Goal: Task Accomplishment & Management: Manage account settings

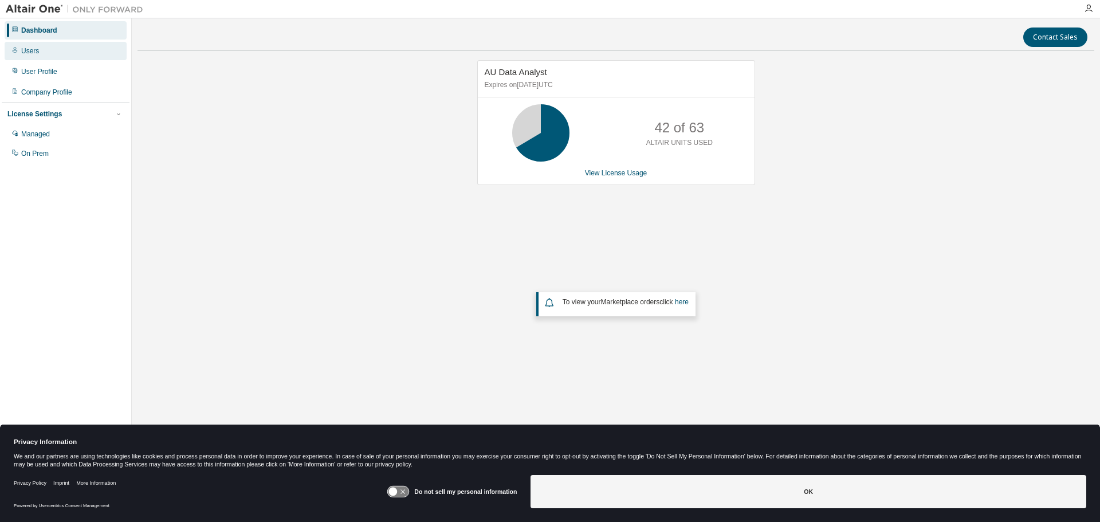
click at [28, 52] on div "Users" at bounding box center [30, 50] width 18 height 9
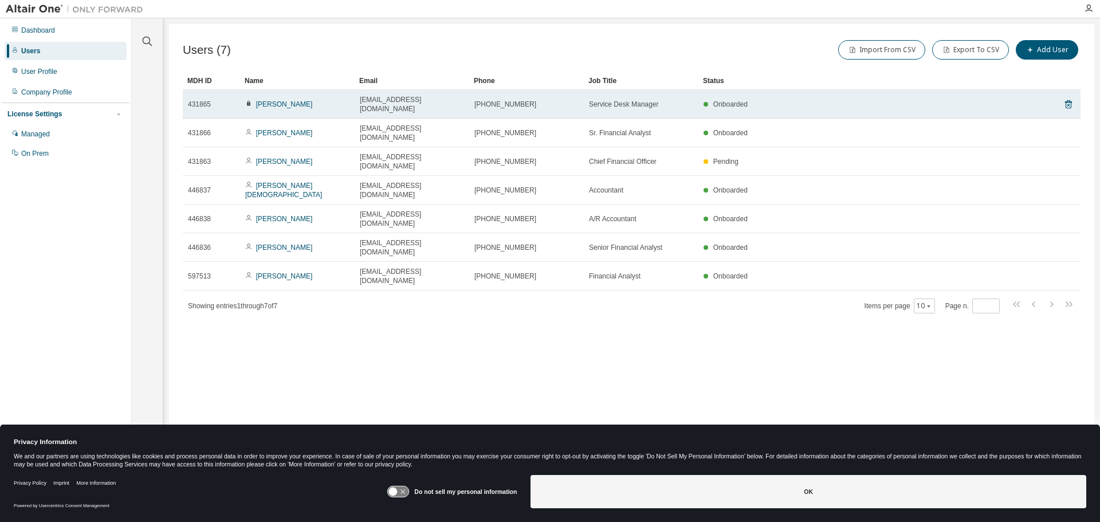
click at [665, 103] on div "Service Desk Manager" at bounding box center [641, 104] width 104 height 9
click at [282, 100] on link "Joshua Jayne" at bounding box center [284, 104] width 57 height 8
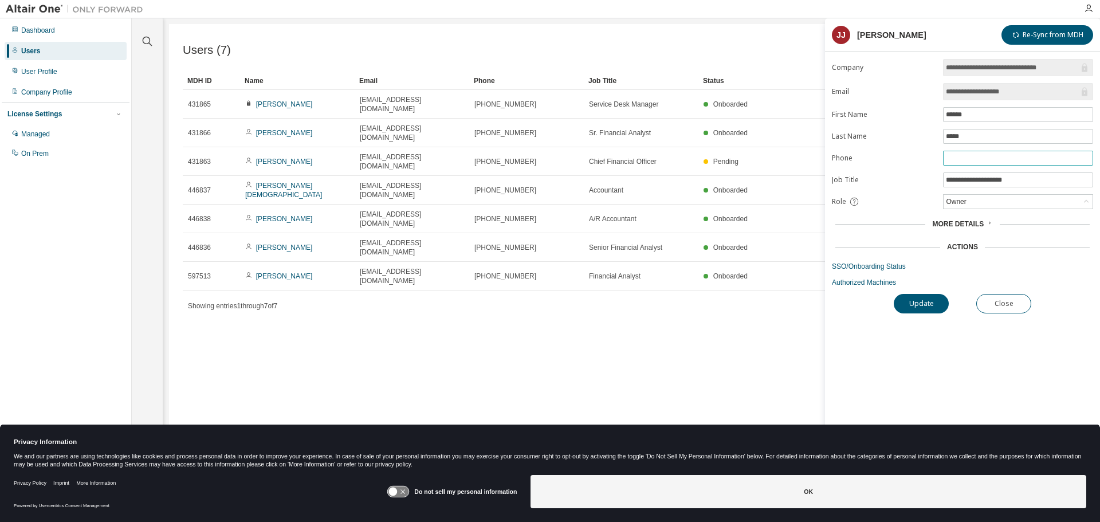
click at [1011, 159] on input "text" at bounding box center [1018, 158] width 144 height 9
click at [918, 154] on label "Phone" at bounding box center [884, 158] width 104 height 9
click at [1003, 301] on button "Close" at bounding box center [1003, 303] width 55 height 19
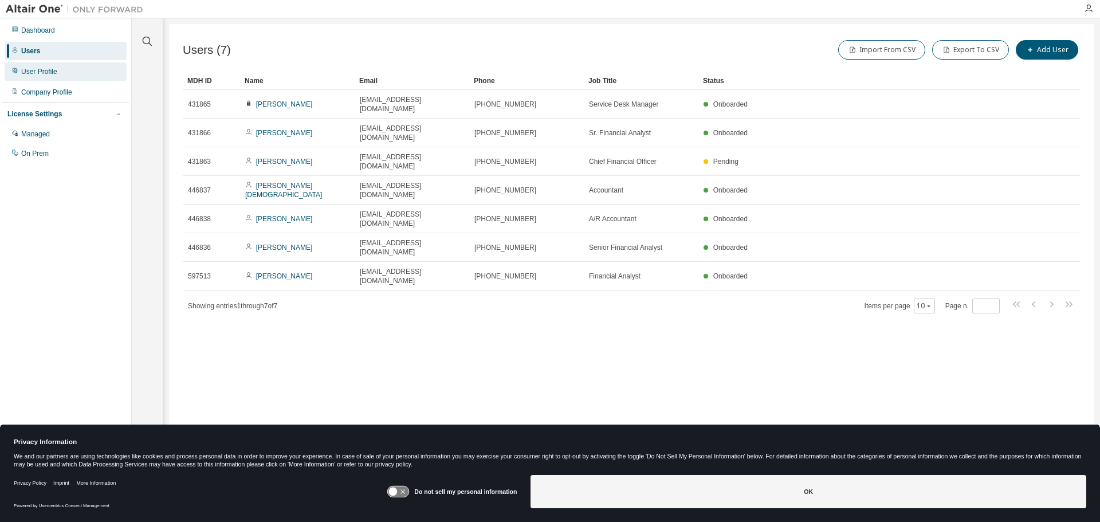
click at [44, 71] on div "User Profile" at bounding box center [39, 71] width 36 height 9
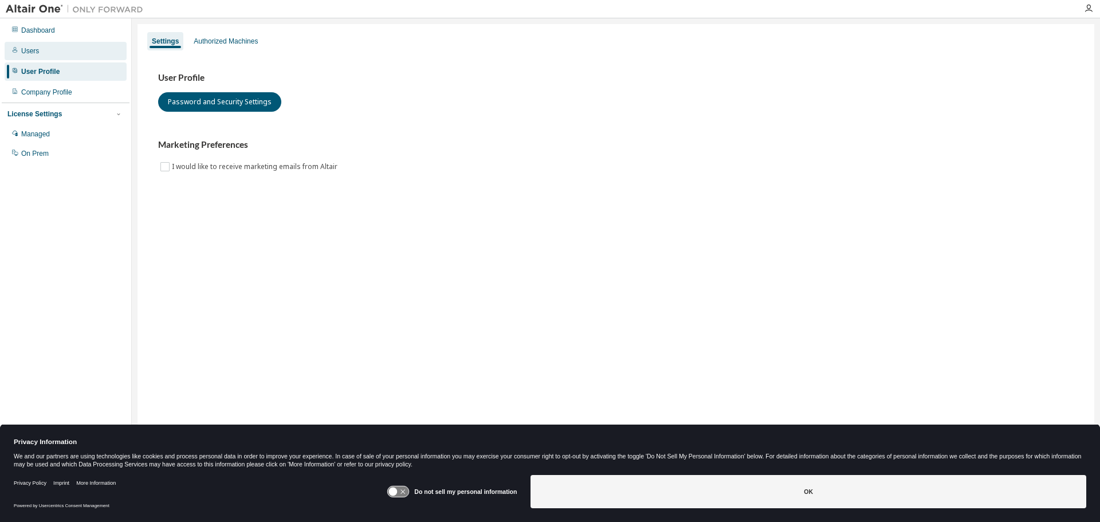
click at [41, 44] on div "Users" at bounding box center [66, 51] width 122 height 18
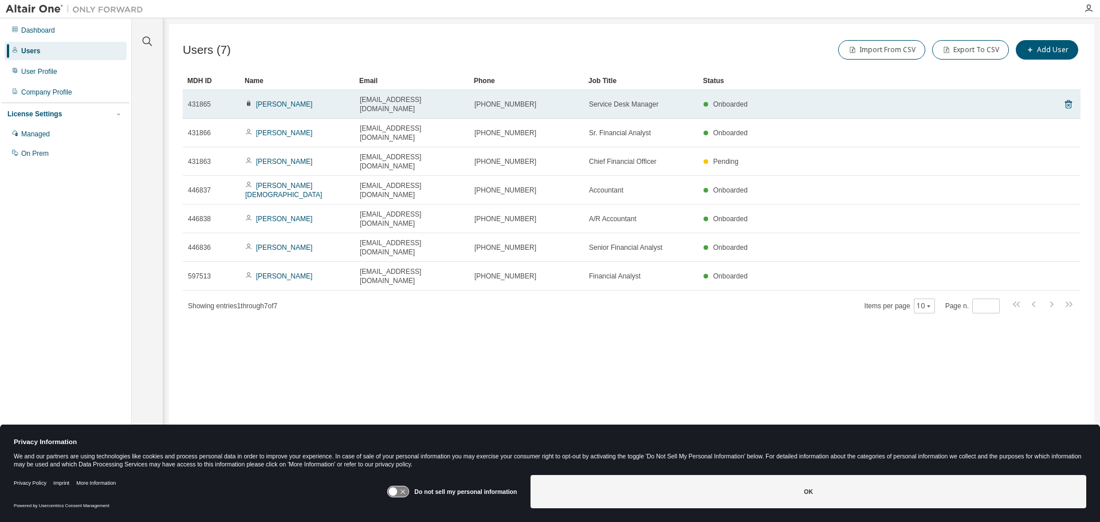
click at [734, 101] on span "Onboarded" at bounding box center [730, 104] width 34 height 8
click at [487, 100] on span "(317)234-1130" at bounding box center [505, 104] width 62 height 9
click at [488, 100] on span "(317)234-1130" at bounding box center [505, 104] width 62 height 9
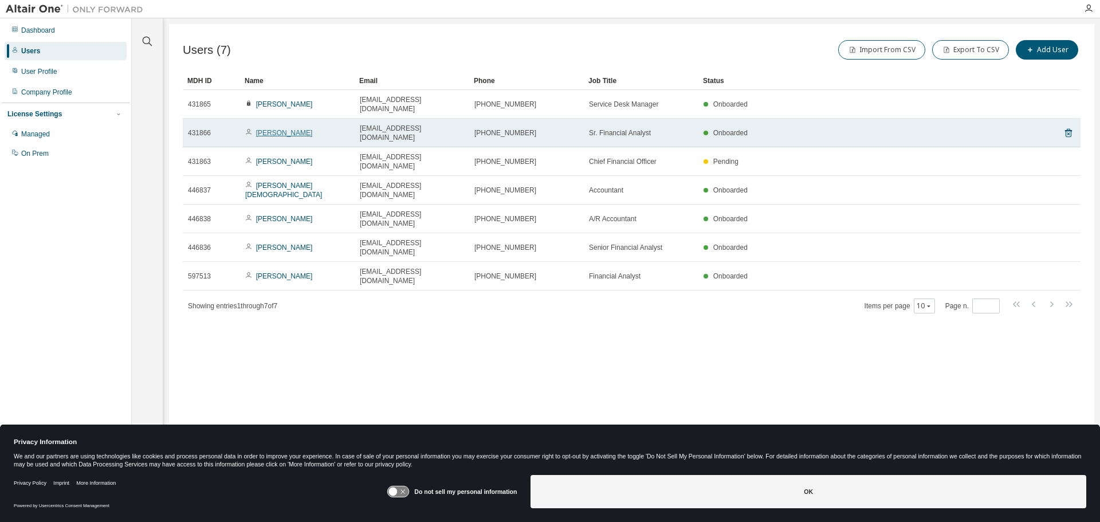
click at [293, 129] on link "Megan Young" at bounding box center [284, 133] width 57 height 8
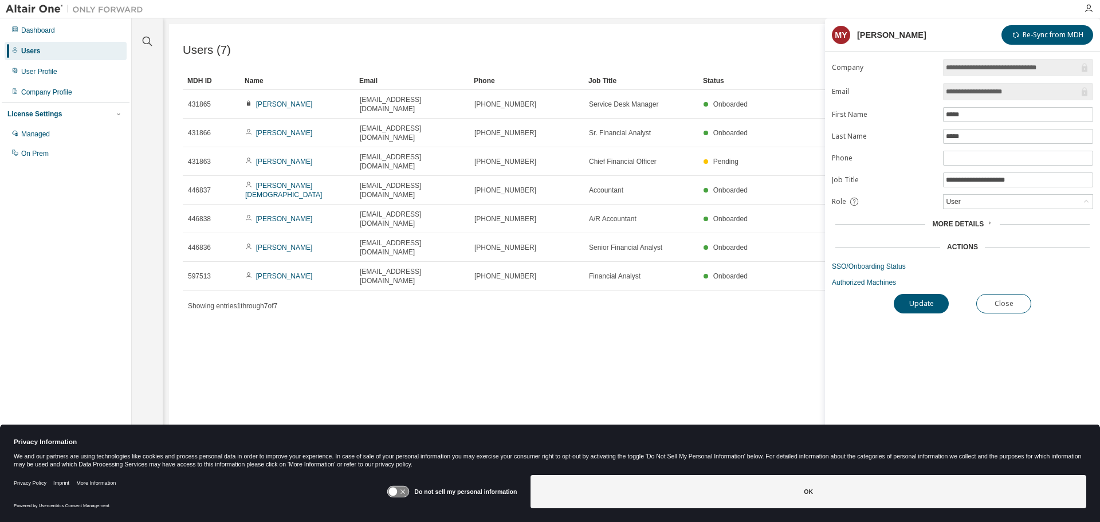
click at [980, 220] on span "More Details" at bounding box center [958, 224] width 52 height 8
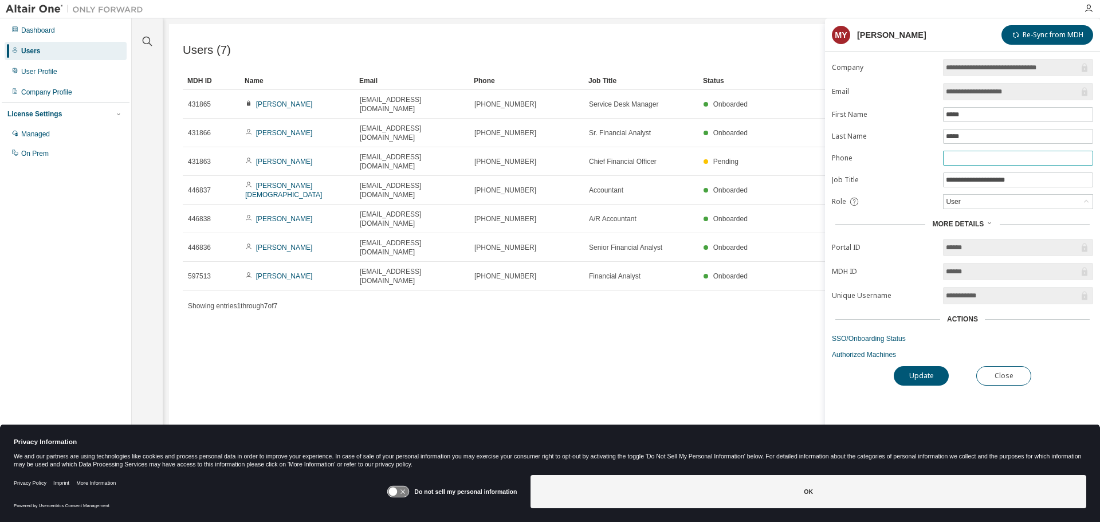
click at [965, 154] on input "text" at bounding box center [1018, 158] width 144 height 9
click at [404, 27] on div "Users (7) Import From CSV Export To CSV Add User Clear Load Save Save As Field …" at bounding box center [631, 253] width 925 height 459
click at [1005, 163] on span at bounding box center [1018, 158] width 150 height 15
click at [1007, 161] on input "text" at bounding box center [1018, 158] width 144 height 9
paste input "**********"
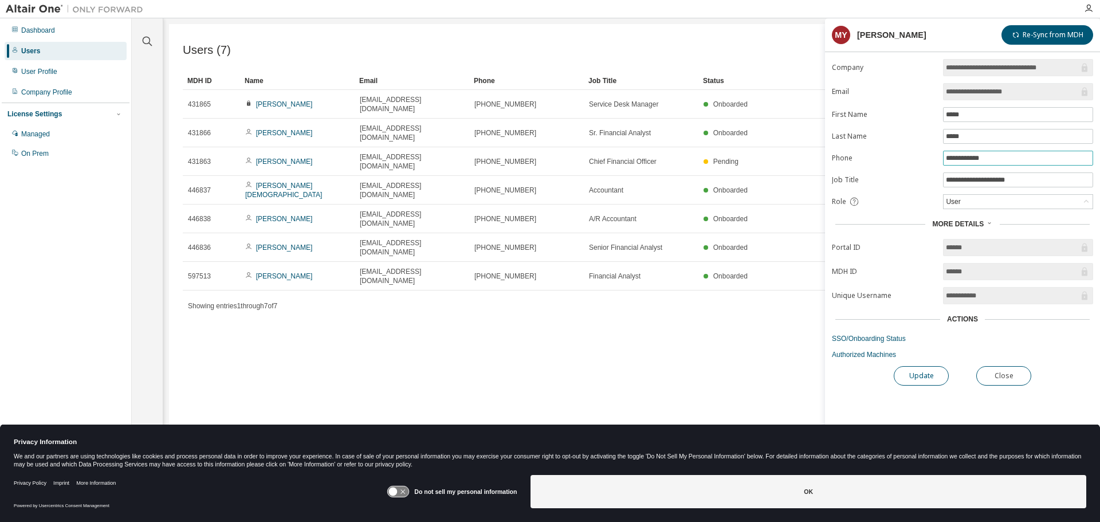
type input "**********"
click at [940, 375] on button "Update" at bounding box center [921, 375] width 55 height 19
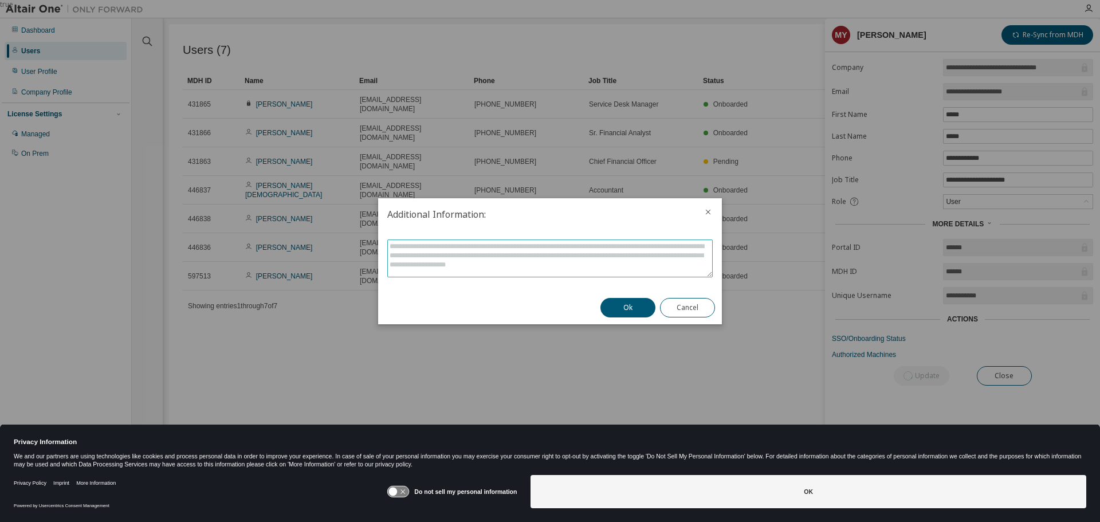
click at [540, 255] on textarea at bounding box center [550, 258] width 324 height 37
type textarea "**********"
click at [620, 297] on div "Ok Cancel" at bounding box center [658, 307] width 128 height 33
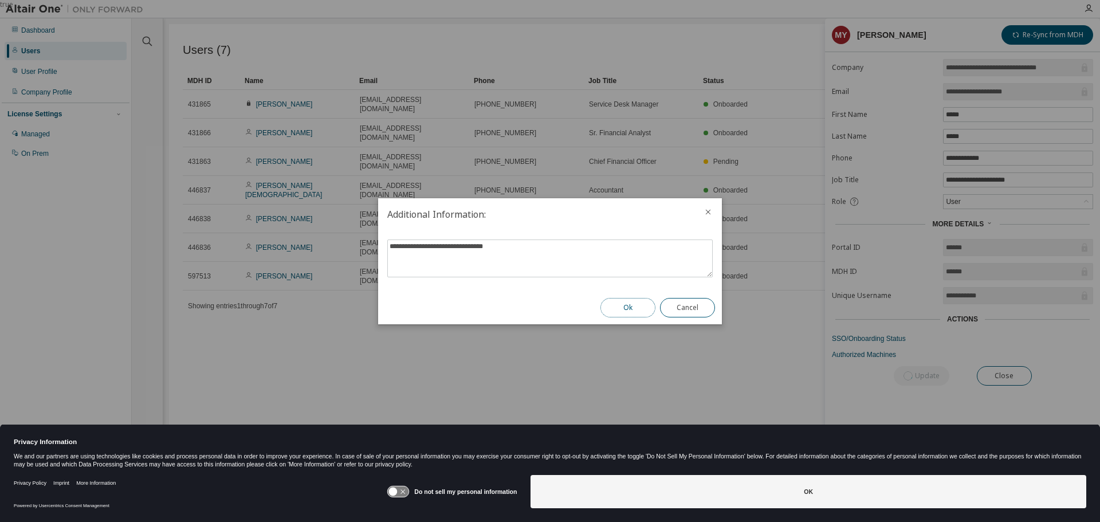
click at [624, 304] on button "Ok" at bounding box center [627, 307] width 55 height 19
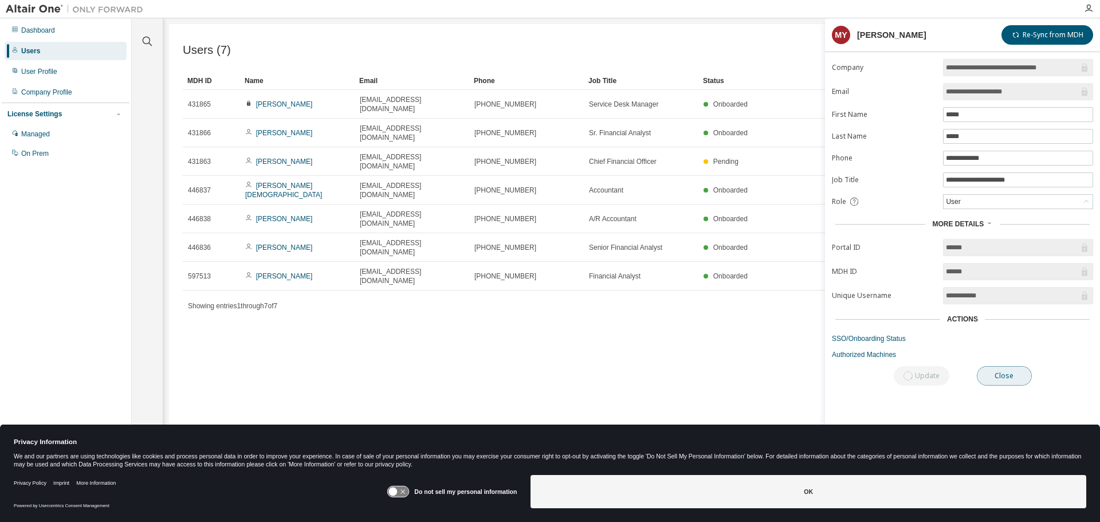
click at [988, 374] on button "Close" at bounding box center [1004, 375] width 55 height 19
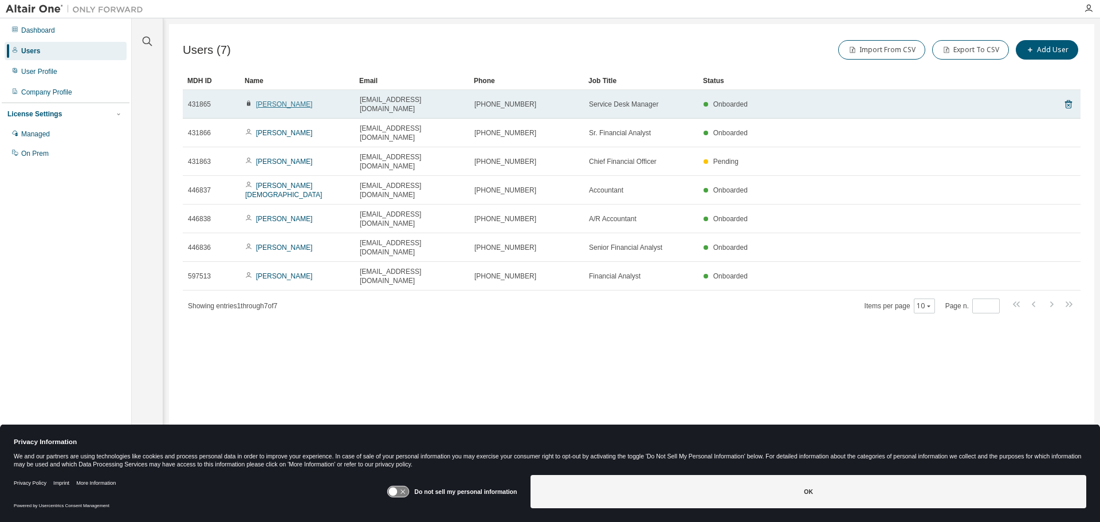
click at [268, 100] on link "Joshua Jayne" at bounding box center [284, 104] width 57 height 8
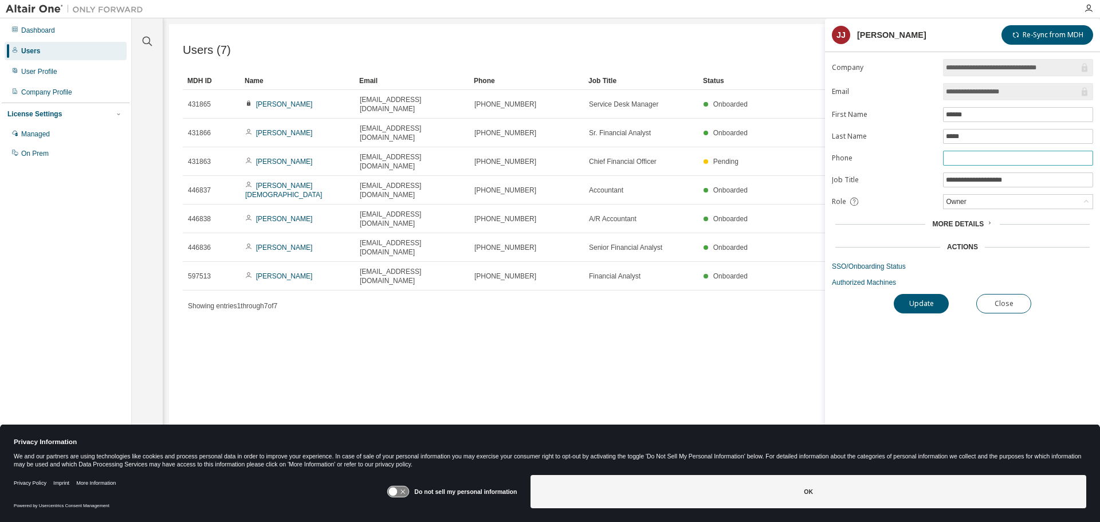
click at [971, 160] on input "text" at bounding box center [1018, 158] width 144 height 9
click at [995, 160] on input "********" at bounding box center [1018, 158] width 144 height 9
type input "**********"
click at [932, 302] on button "Update" at bounding box center [921, 303] width 55 height 19
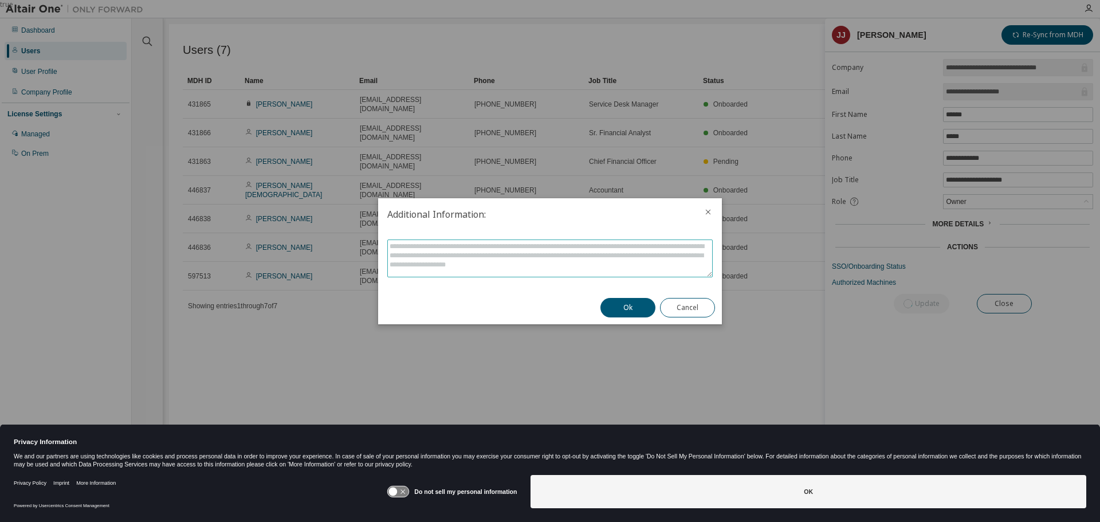
click at [651, 260] on textarea at bounding box center [550, 258] width 324 height 37
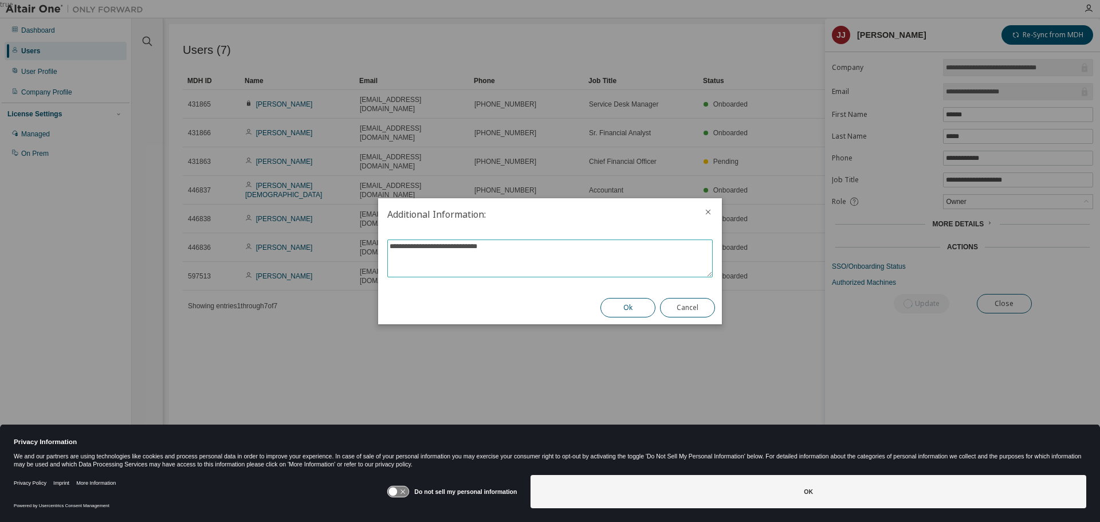
type textarea "**********"
click at [632, 304] on button "Ok" at bounding box center [627, 307] width 55 height 19
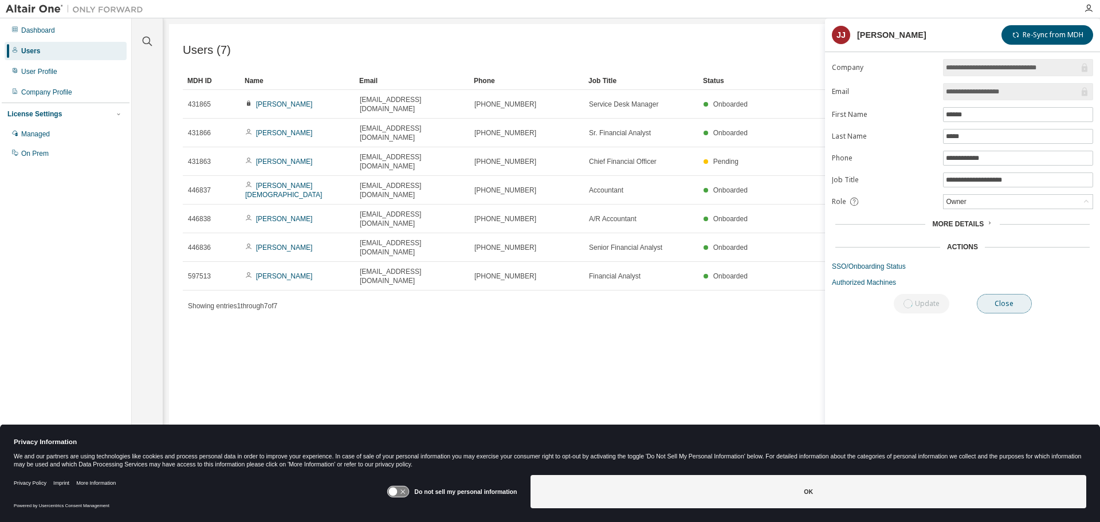
click at [1007, 304] on button "Close" at bounding box center [1004, 303] width 55 height 19
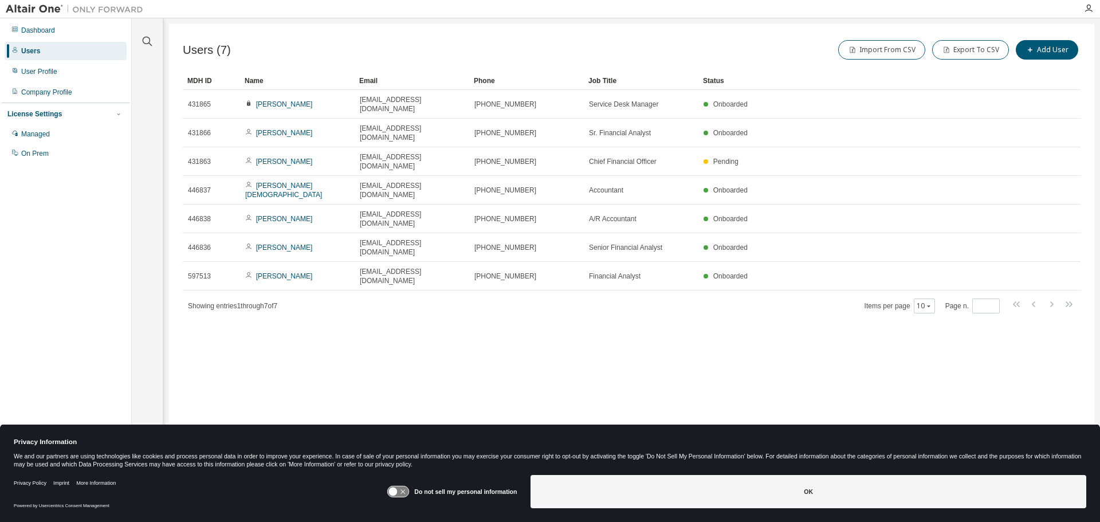
click at [434, 365] on div "Users (7) Import From CSV Export To CSV Add User Clear Load Save Save As Field …" at bounding box center [631, 253] width 925 height 459
click at [383, 399] on div "Users (7) Import From CSV Export To CSV Add User Clear Load Save Save As Field …" at bounding box center [631, 253] width 925 height 459
click at [983, 52] on button "Export To CSV" at bounding box center [970, 49] width 77 height 19
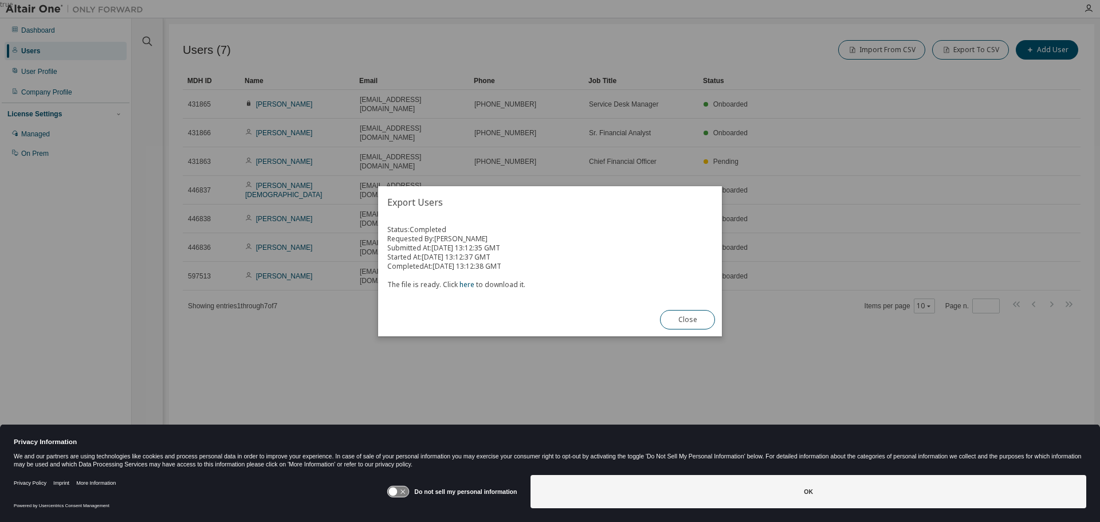
click at [699, 316] on button "Close" at bounding box center [687, 319] width 55 height 19
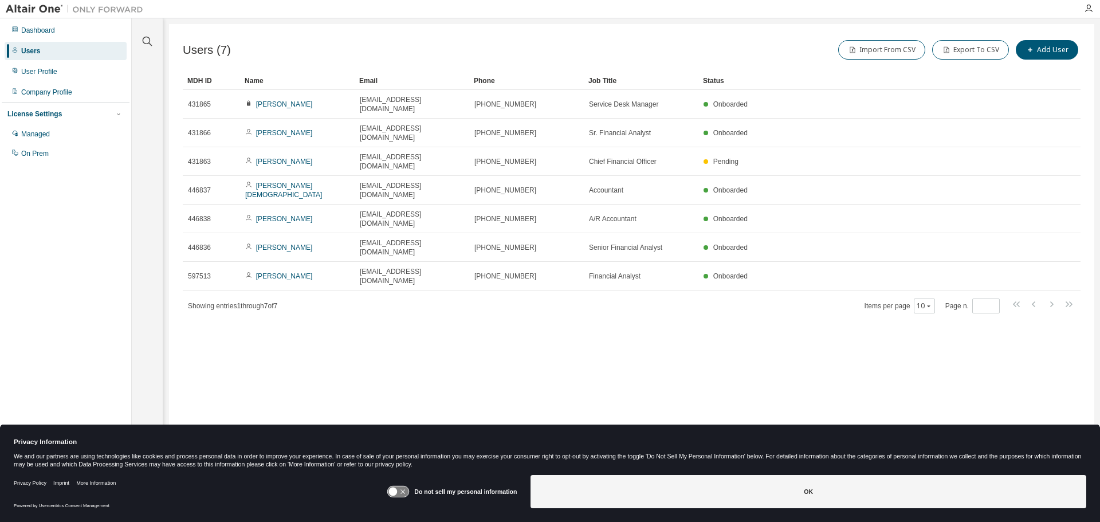
click at [41, 54] on div "Users" at bounding box center [66, 51] width 122 height 18
click at [36, 73] on div "User Profile" at bounding box center [39, 71] width 36 height 9
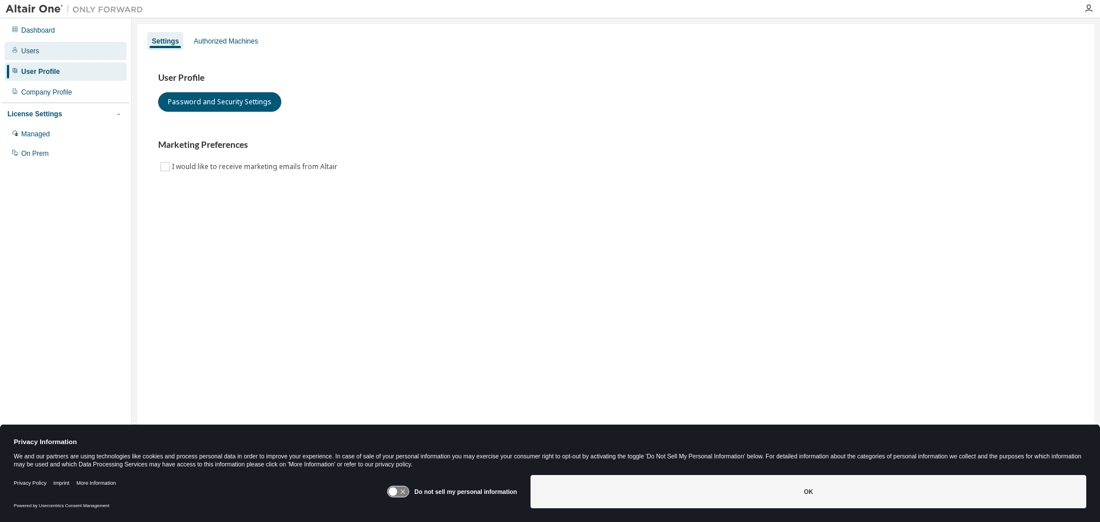
click at [26, 54] on div "Users" at bounding box center [30, 50] width 18 height 9
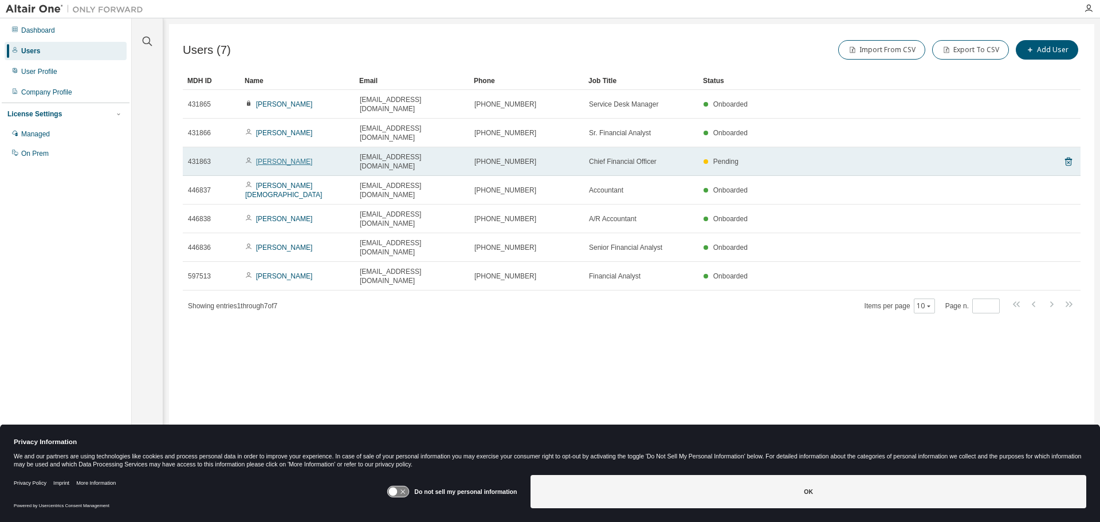
click at [282, 158] on link "Robert Corne" at bounding box center [284, 162] width 57 height 8
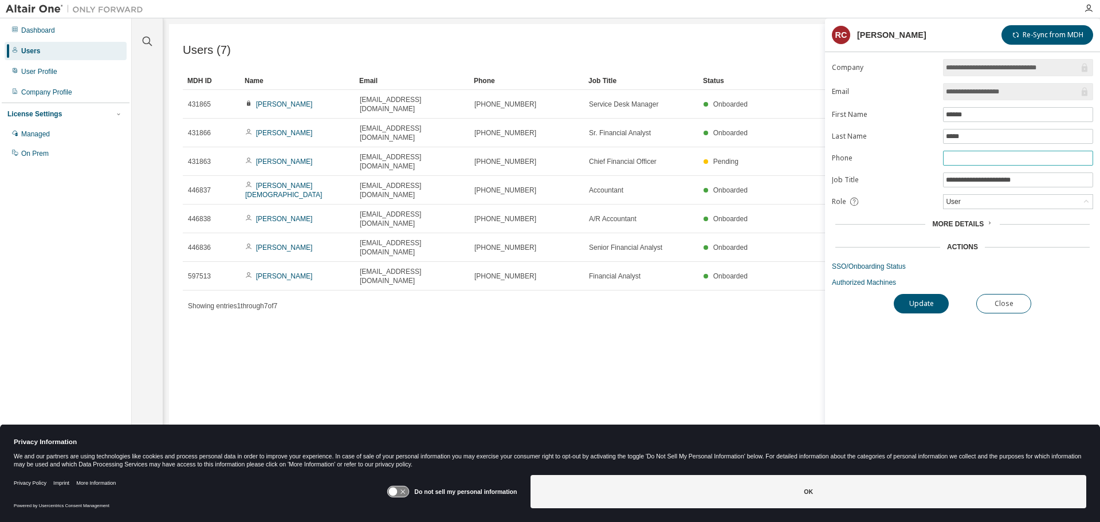
click at [979, 159] on input "text" at bounding box center [1018, 158] width 144 height 9
type input "**********"
click at [918, 301] on button "Update" at bounding box center [921, 303] width 55 height 19
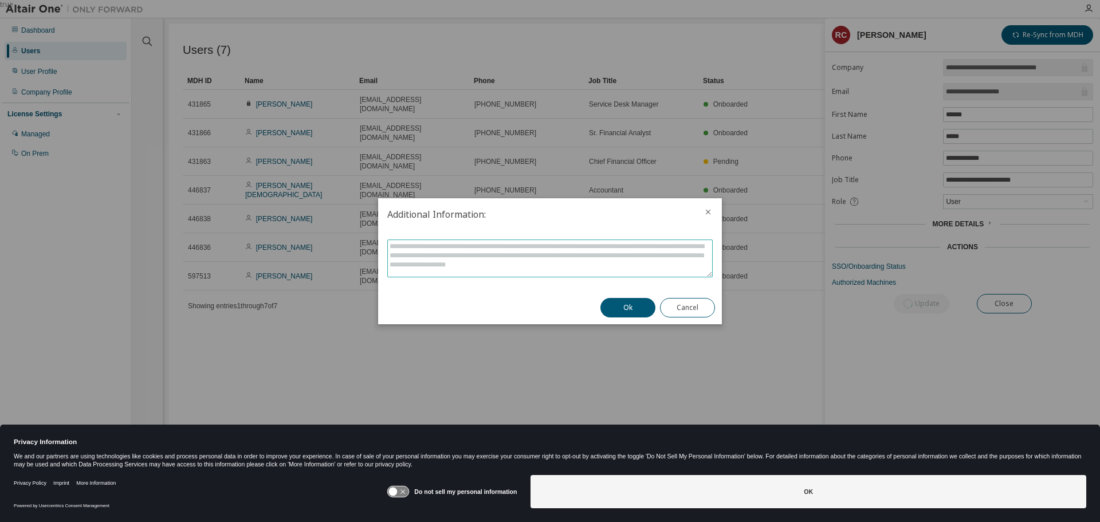
click at [423, 247] on textarea at bounding box center [550, 258] width 324 height 37
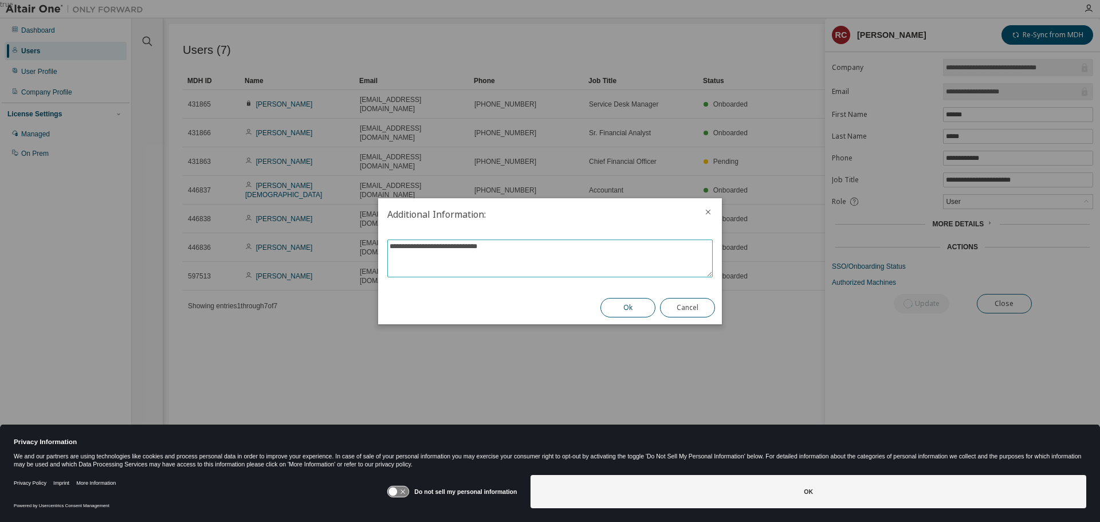
type textarea "**********"
click at [650, 306] on button "Ok" at bounding box center [627, 307] width 55 height 19
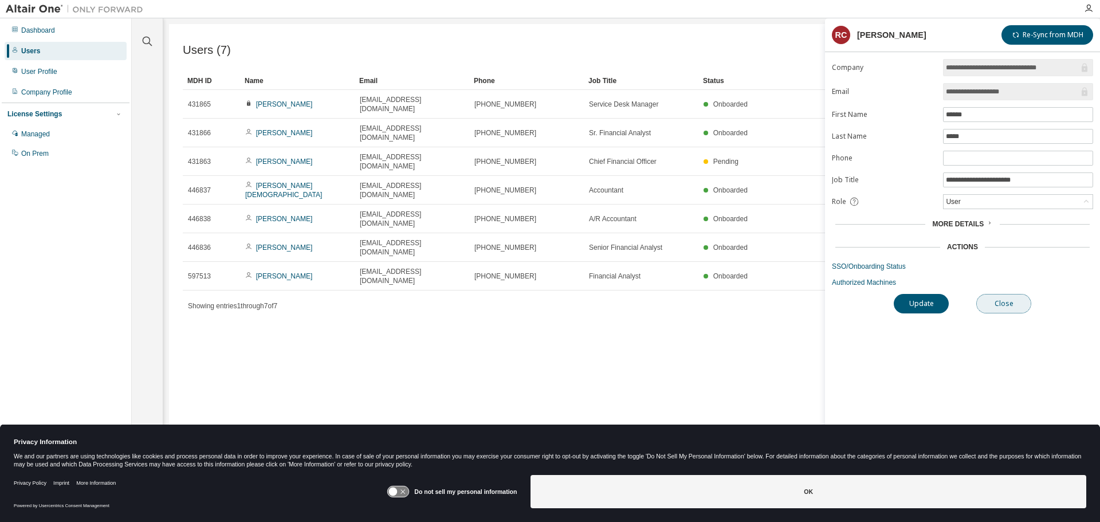
click at [993, 304] on button "Close" at bounding box center [1003, 303] width 55 height 19
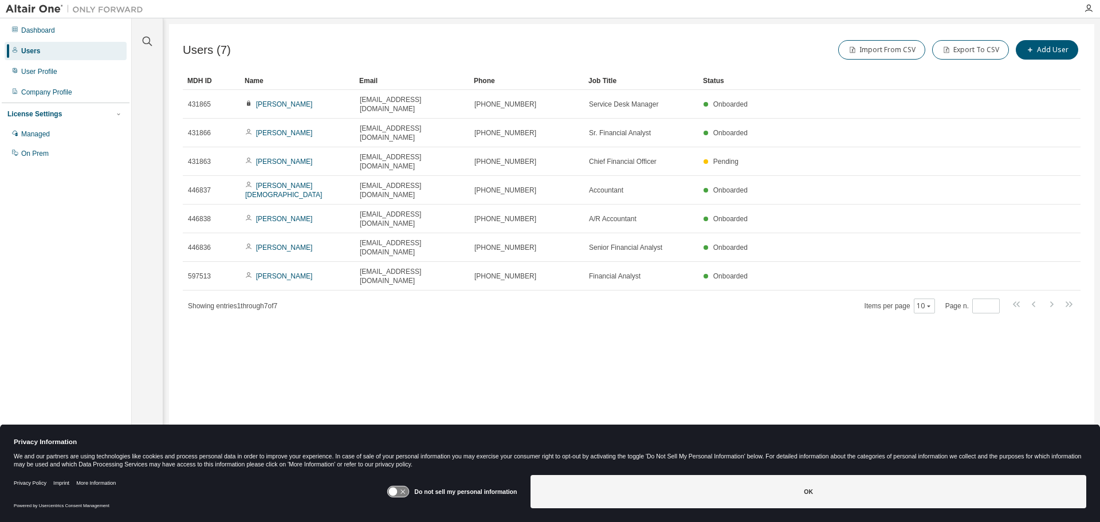
drag, startPoint x: 564, startPoint y: 339, endPoint x: 557, endPoint y: 340, distance: 7.0
click at [557, 340] on div "Users (7) Import From CSV Export To CSV Add User Clear Load Save Save As Field …" at bounding box center [631, 253] width 925 height 459
click at [983, 48] on button "Export To CSV" at bounding box center [970, 49] width 77 height 19
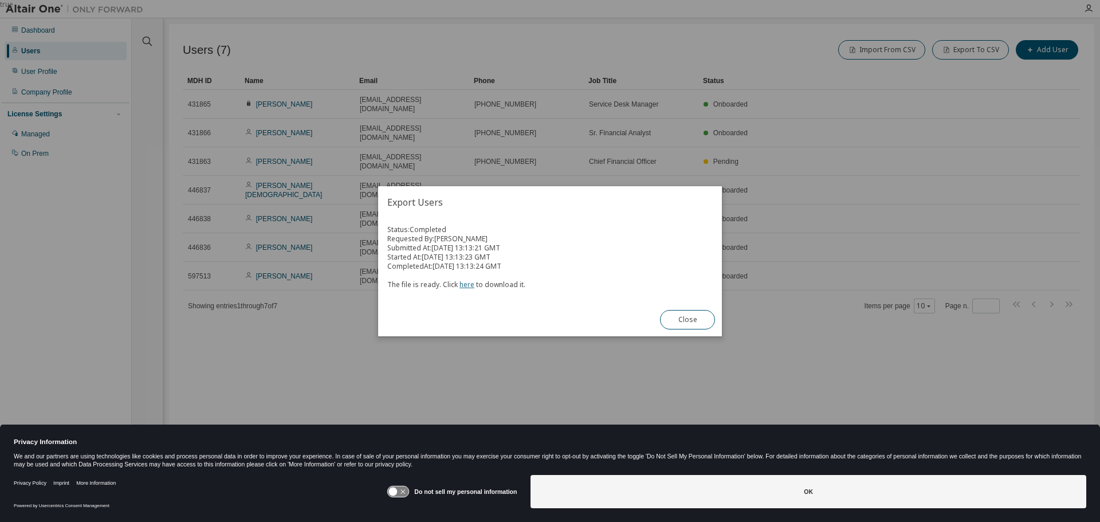
click at [467, 288] on link "here" at bounding box center [466, 285] width 15 height 10
click at [671, 312] on button "Close" at bounding box center [687, 319] width 55 height 19
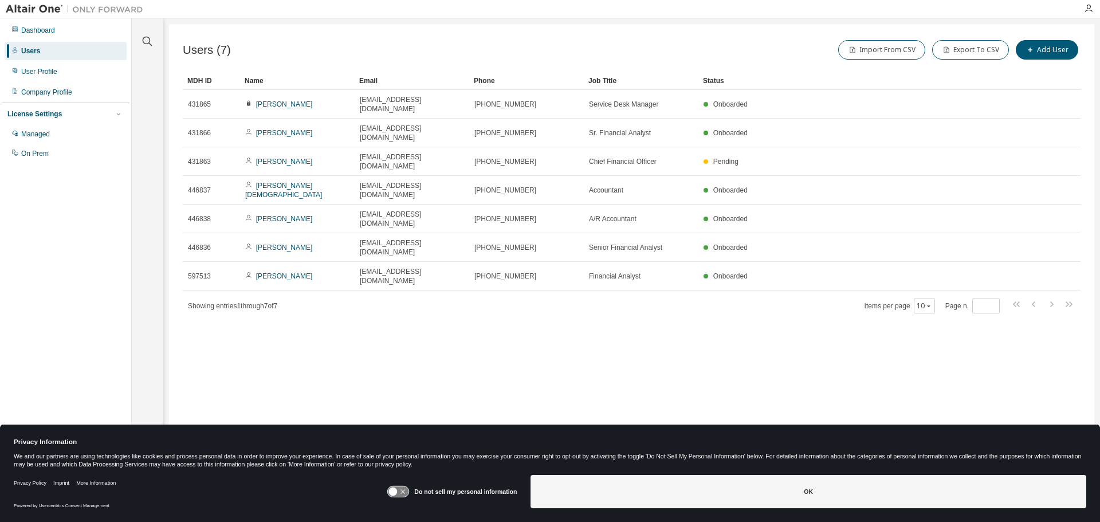
click at [256, 362] on div "Users (7) Import From CSV Export To CSV Add User Clear Load Save Save As Field …" at bounding box center [631, 253] width 925 height 459
